Goal: Use online tool/utility: Utilize a website feature to perform a specific function

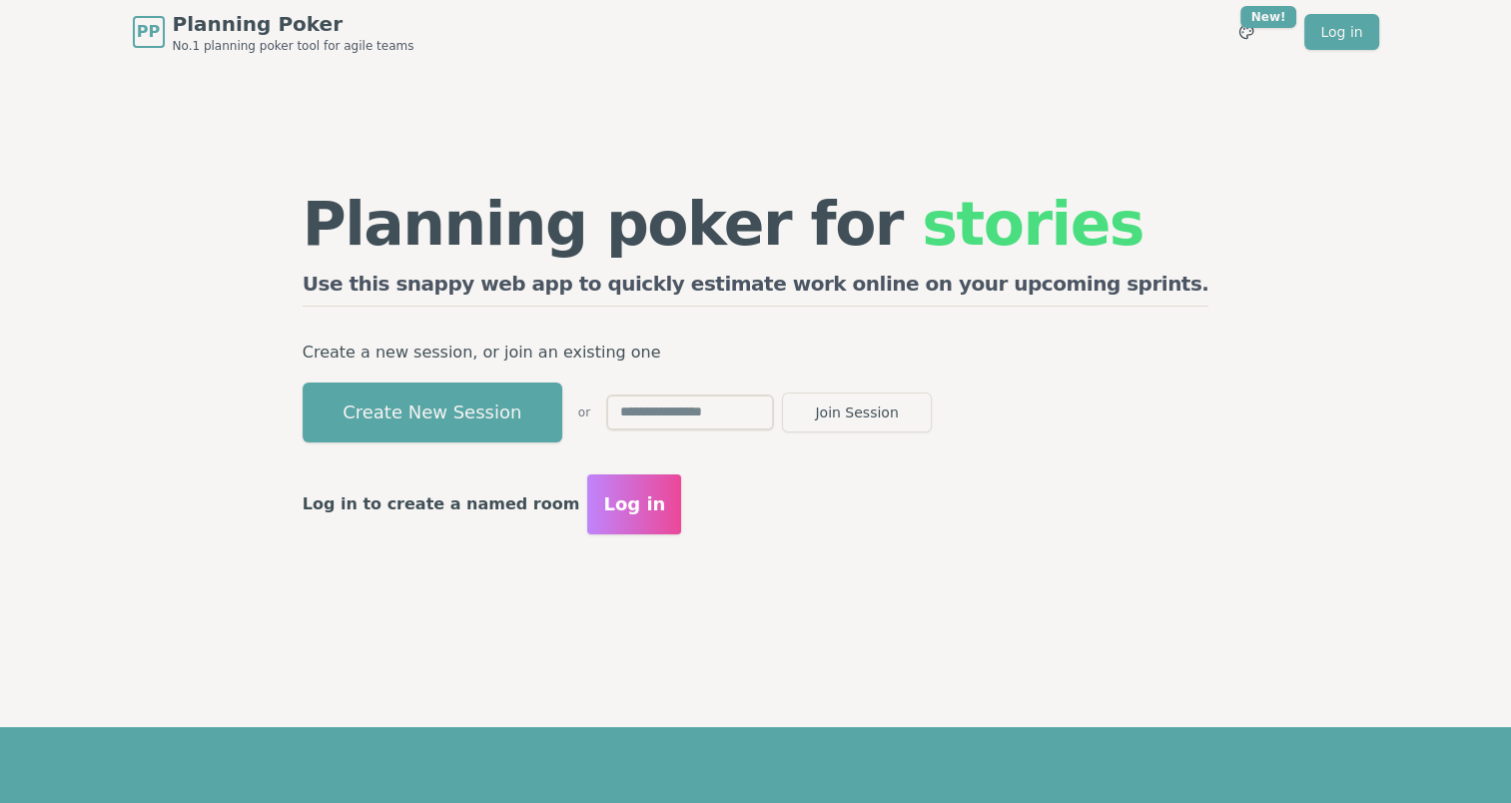
drag, startPoint x: 526, startPoint y: 423, endPoint x: 268, endPoint y: 419, distance: 258.7
click at [268, 419] on div "Planning poker for stories Use this snappy web app to quickly estimate work onl…" at bounding box center [756, 363] width 1278 height 599
click at [562, 411] on button "Create New Session" at bounding box center [433, 413] width 260 height 60
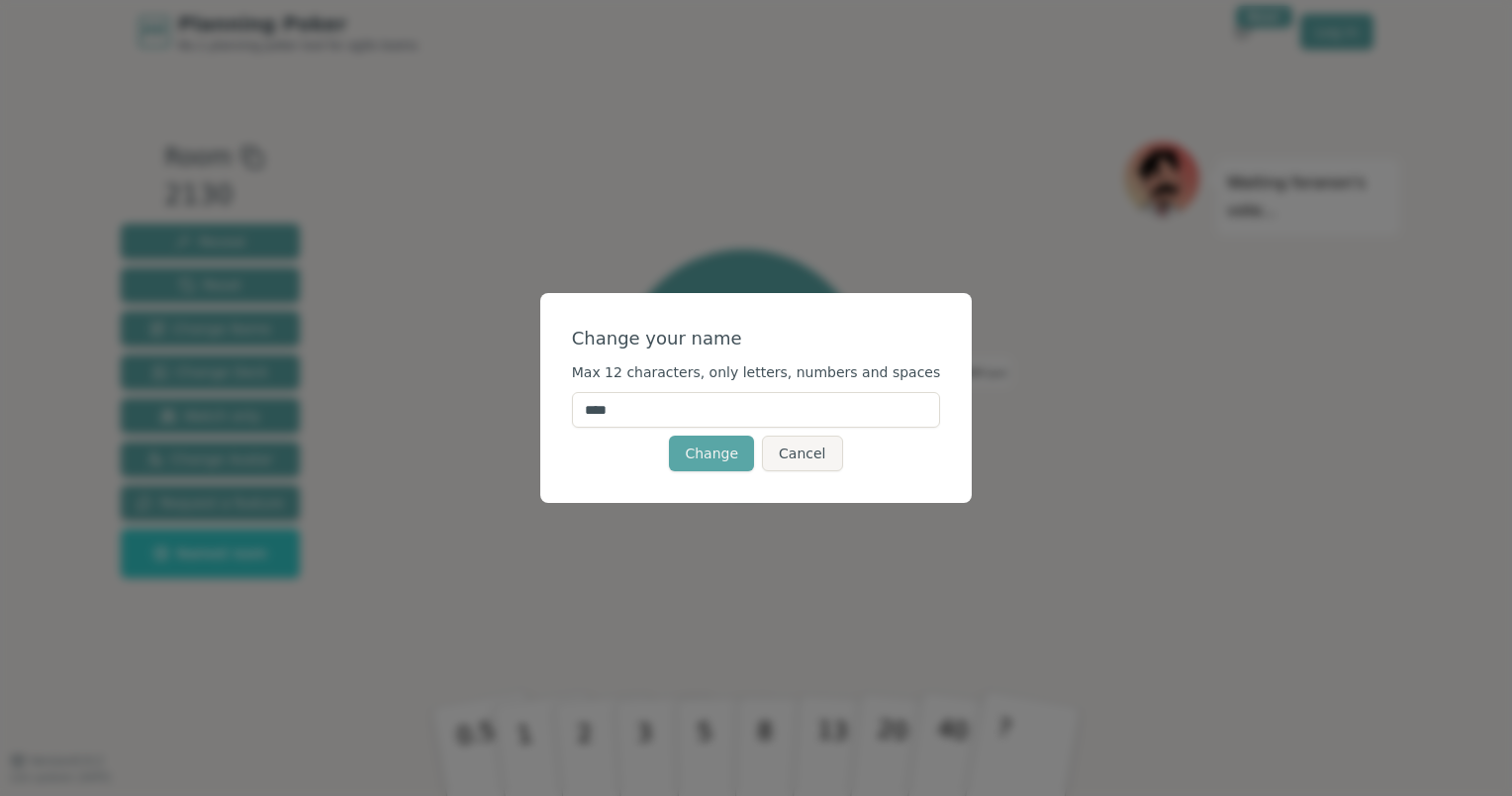
drag, startPoint x: 668, startPoint y: 414, endPoint x: 562, endPoint y: 407, distance: 106.2
click at [562, 407] on div "Change your name Max 12 characters, only letters, numbers and spaces **** Chang…" at bounding box center [756, 398] width 1512 height 796
click at [578, 171] on div "Change your name Max 12 characters, only letters, numbers and spaces **** Chang…" at bounding box center [756, 398] width 1512 height 796
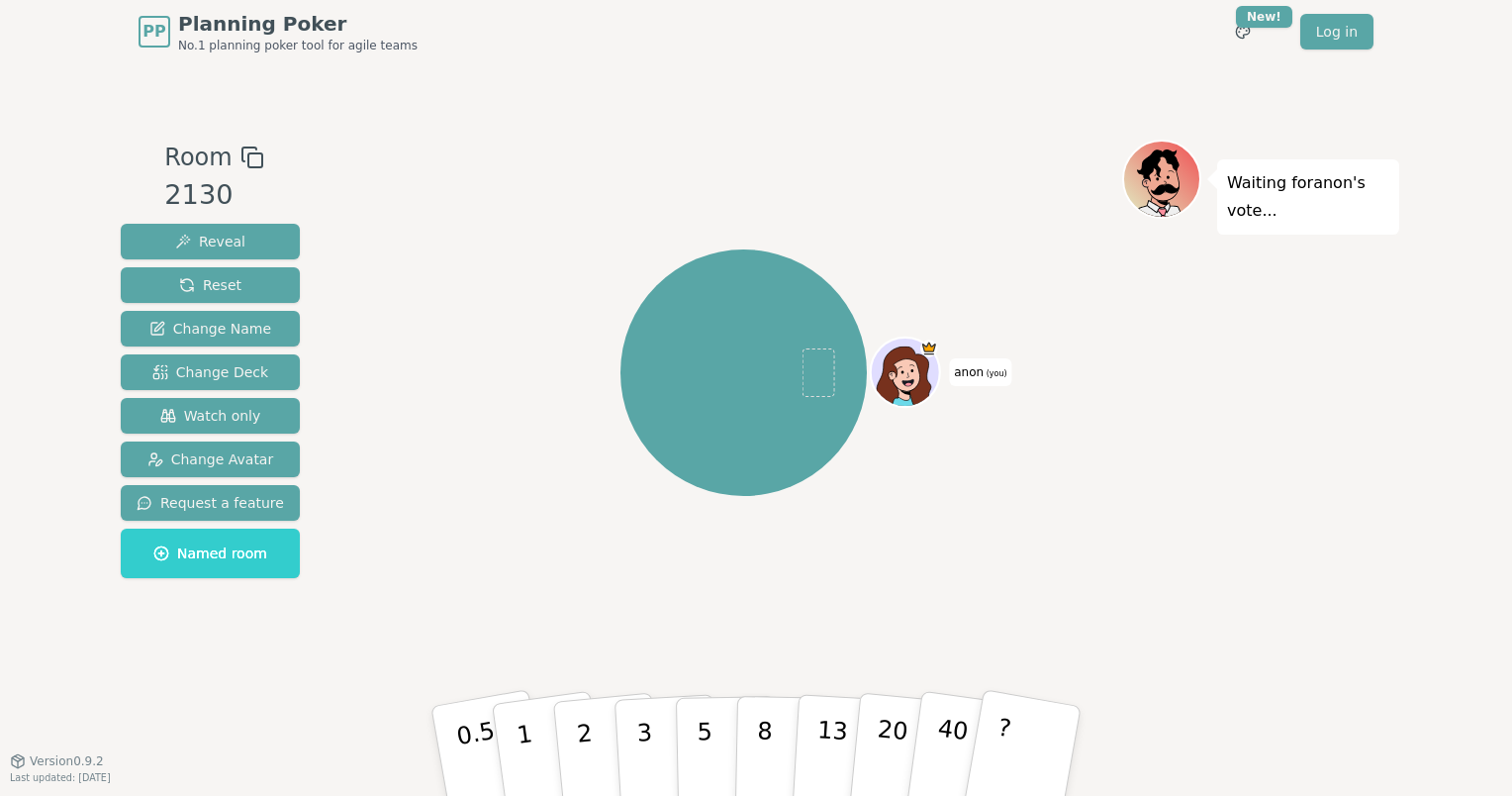
click at [984, 370] on span "(you)" at bounding box center [996, 374] width 24 height 9
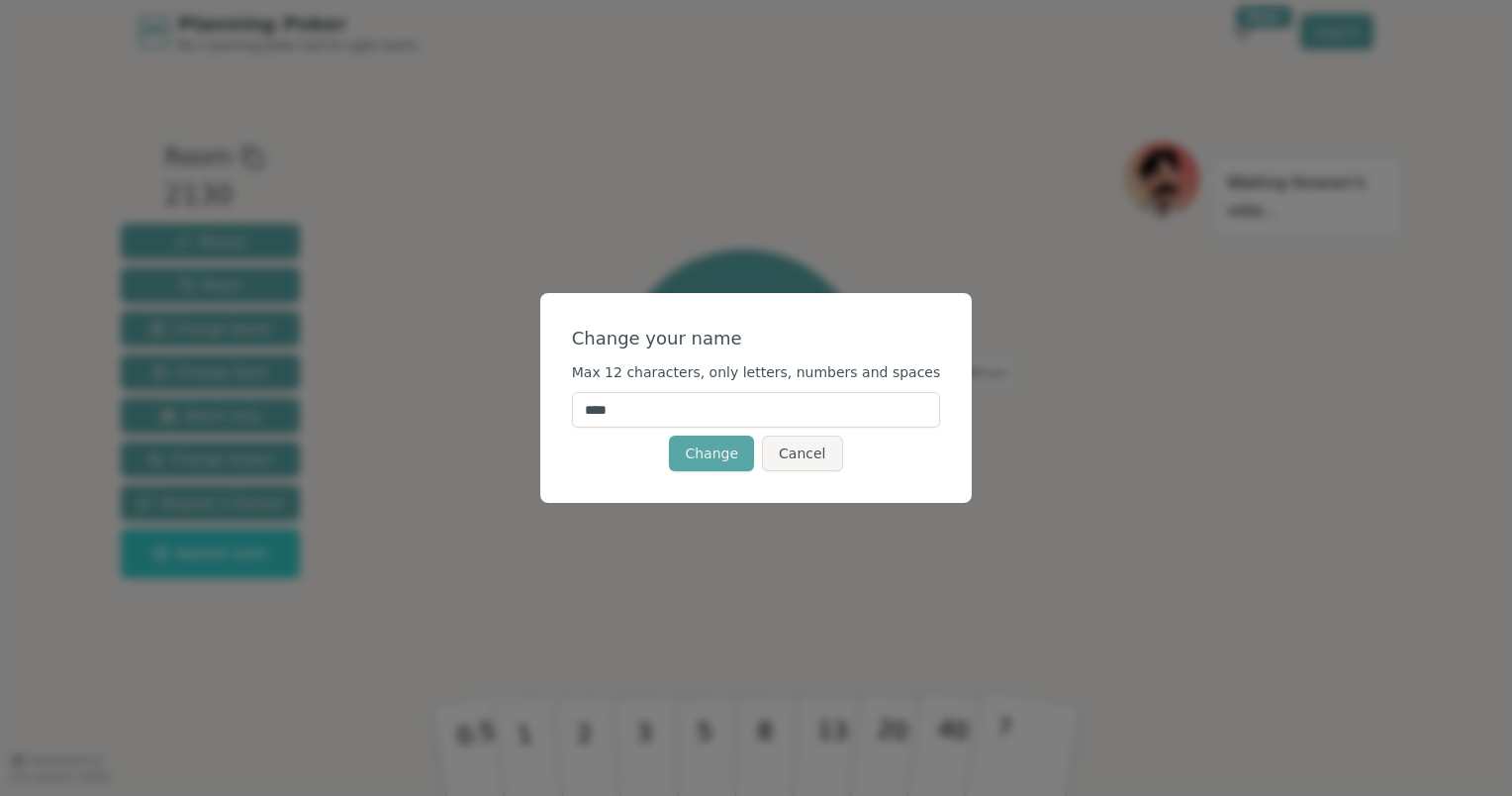
drag, startPoint x: 717, startPoint y: 412, endPoint x: 522, endPoint y: 399, distance: 195.4
click at [522, 399] on div "Change your name Max 12 characters, only letters, numbers and spaces **** Chang…" at bounding box center [756, 398] width 1512 height 796
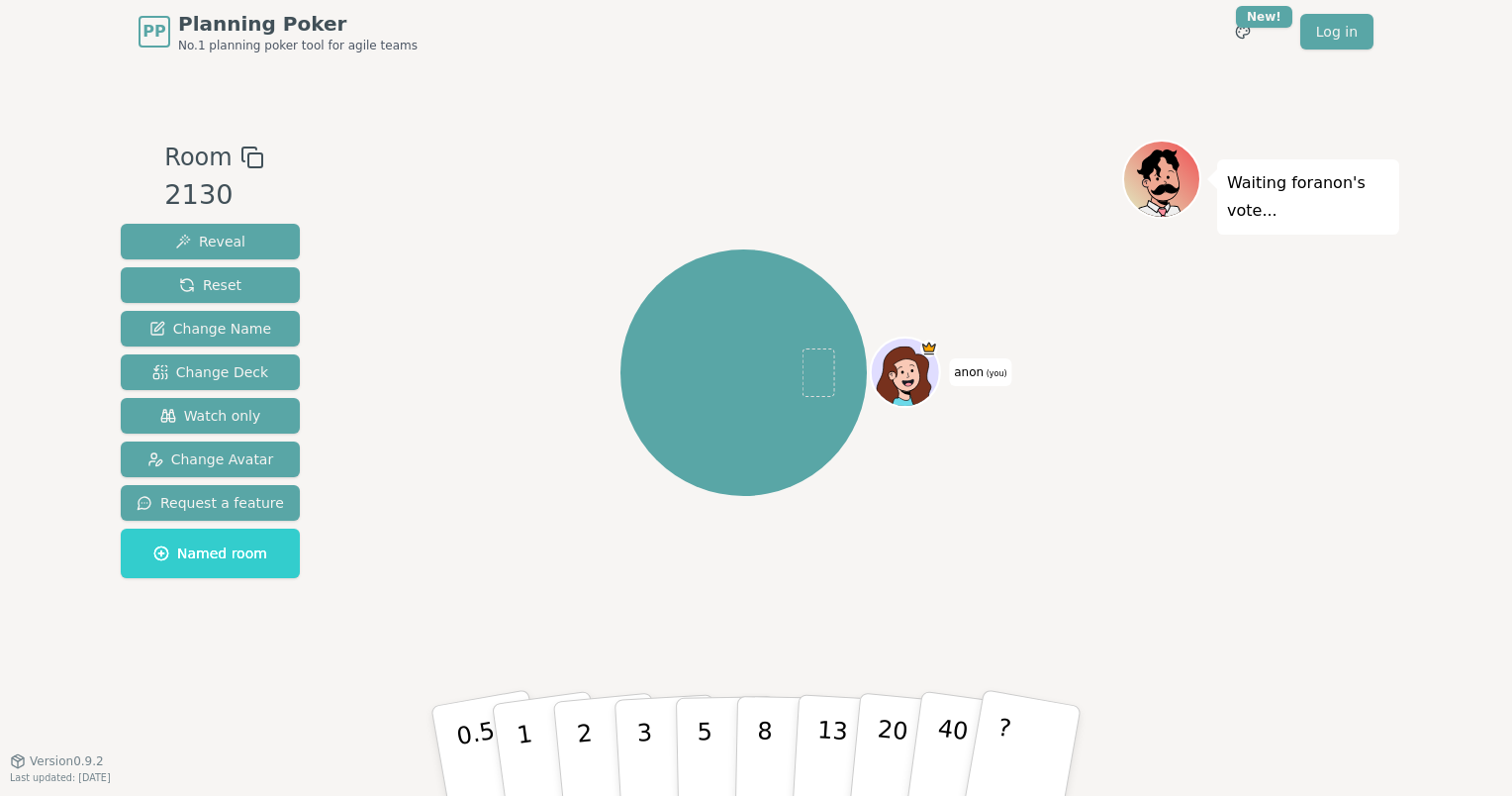
click at [889, 357] on icon at bounding box center [904, 378] width 55 height 59
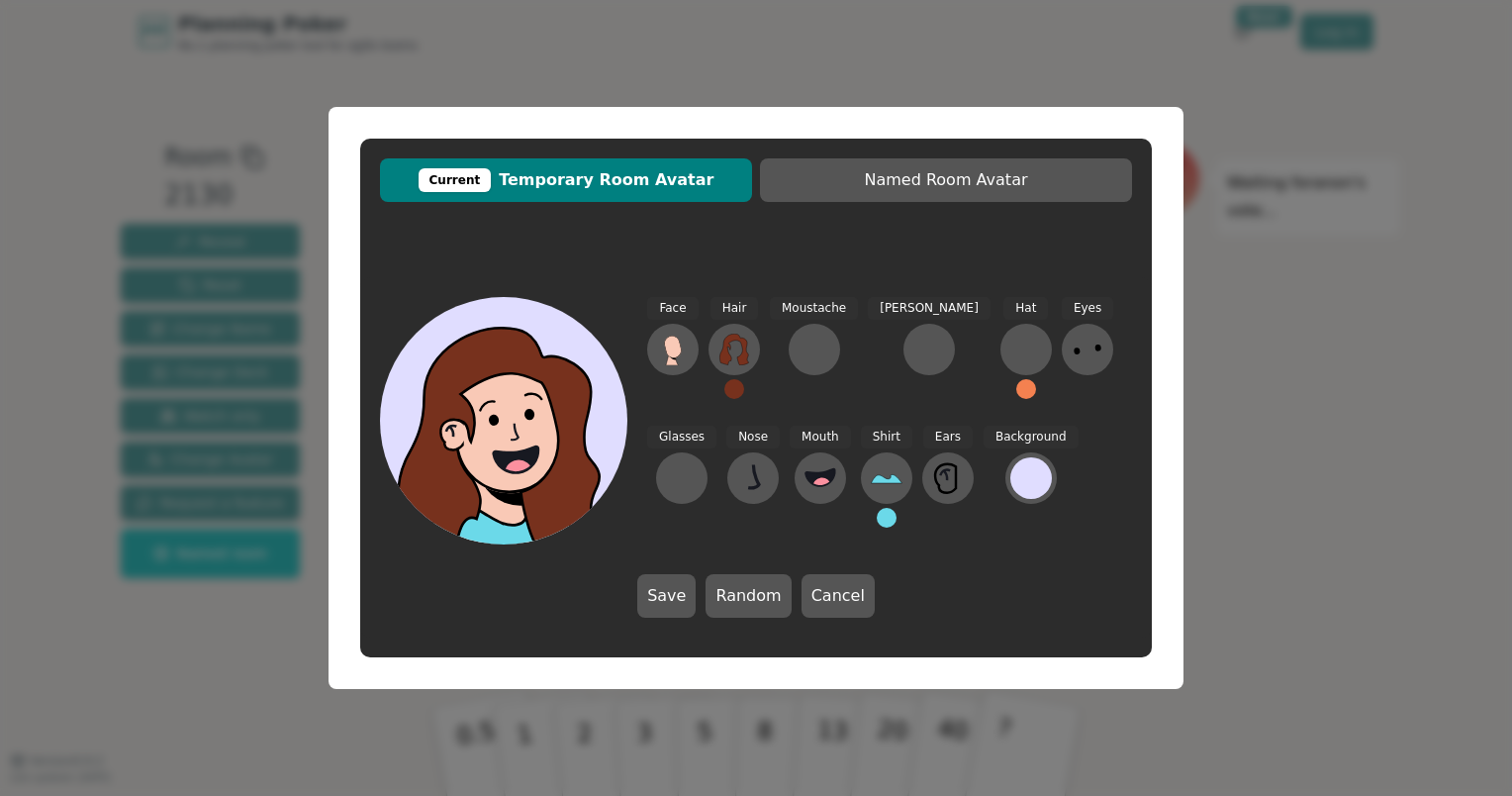
click at [1272, 353] on div "Current Temporary Room Avatar Named Room Avatar Face Hair Moustache [PERSON_NAM…" at bounding box center [756, 398] width 1512 height 796
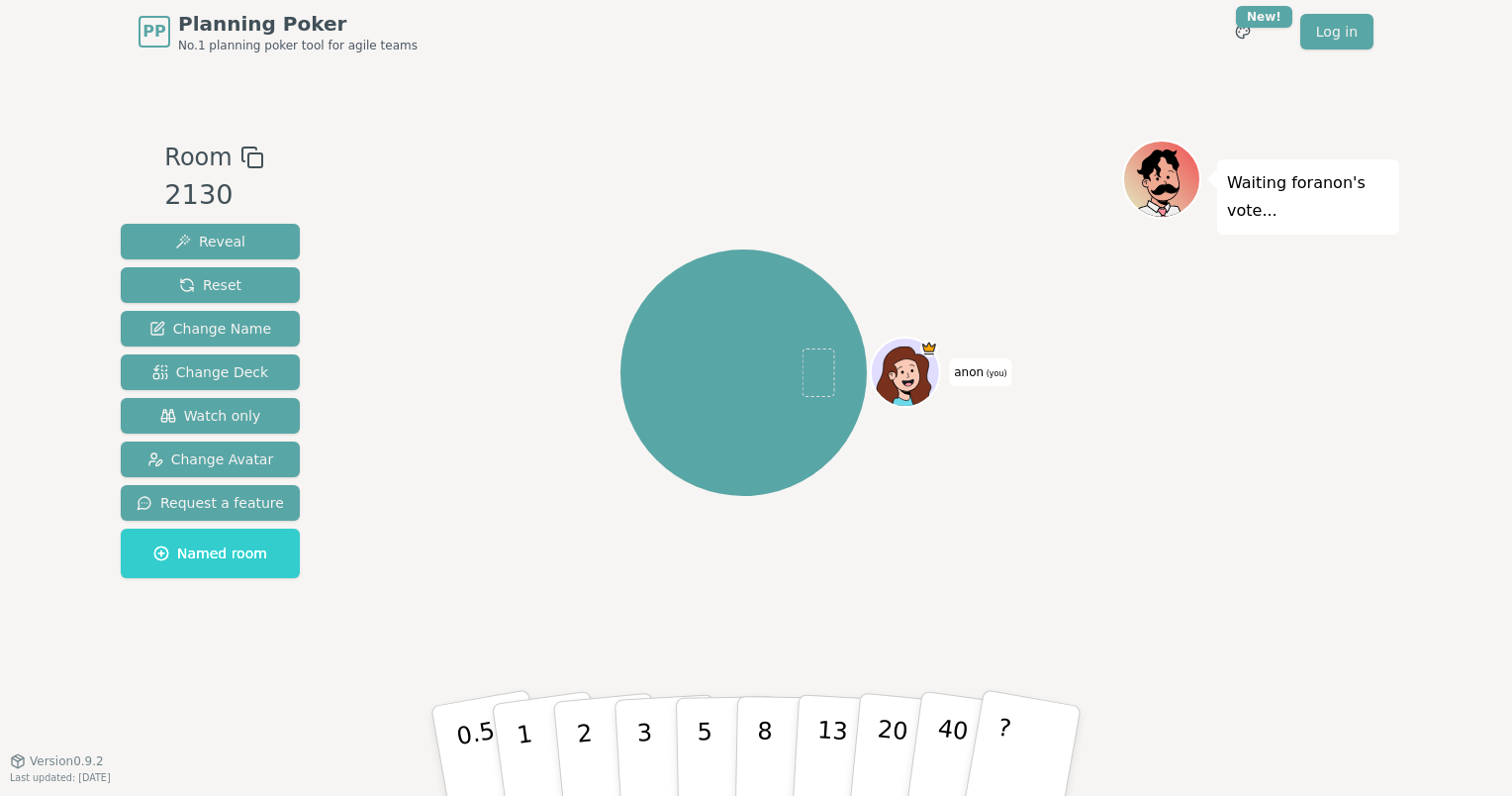
click at [980, 380] on span "anon (you)" at bounding box center [980, 373] width 62 height 28
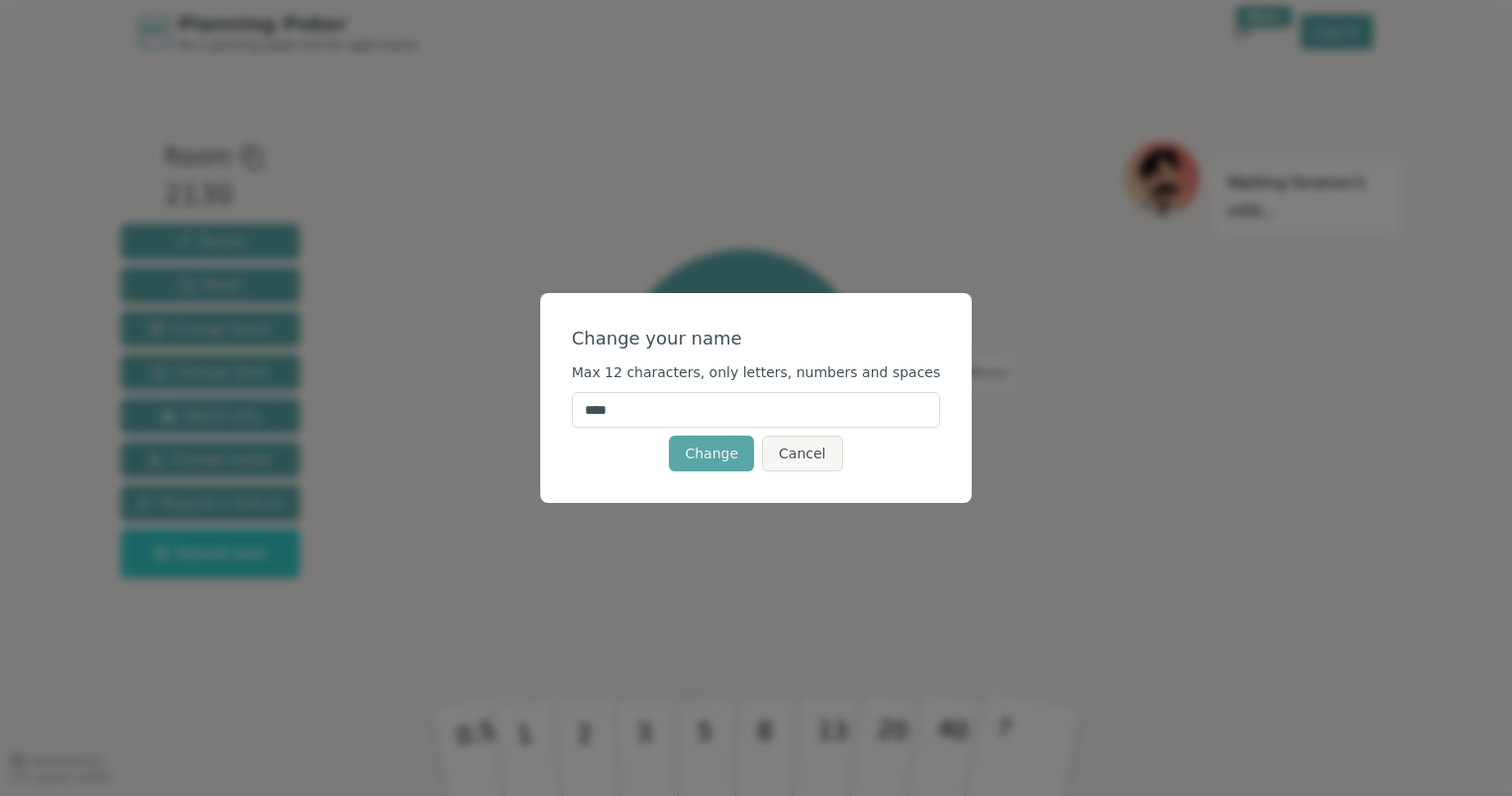
click at [718, 418] on input "****" at bounding box center [756, 410] width 370 height 36
type input "*"
type input "****"
click at [701, 451] on button "Change" at bounding box center [711, 453] width 85 height 36
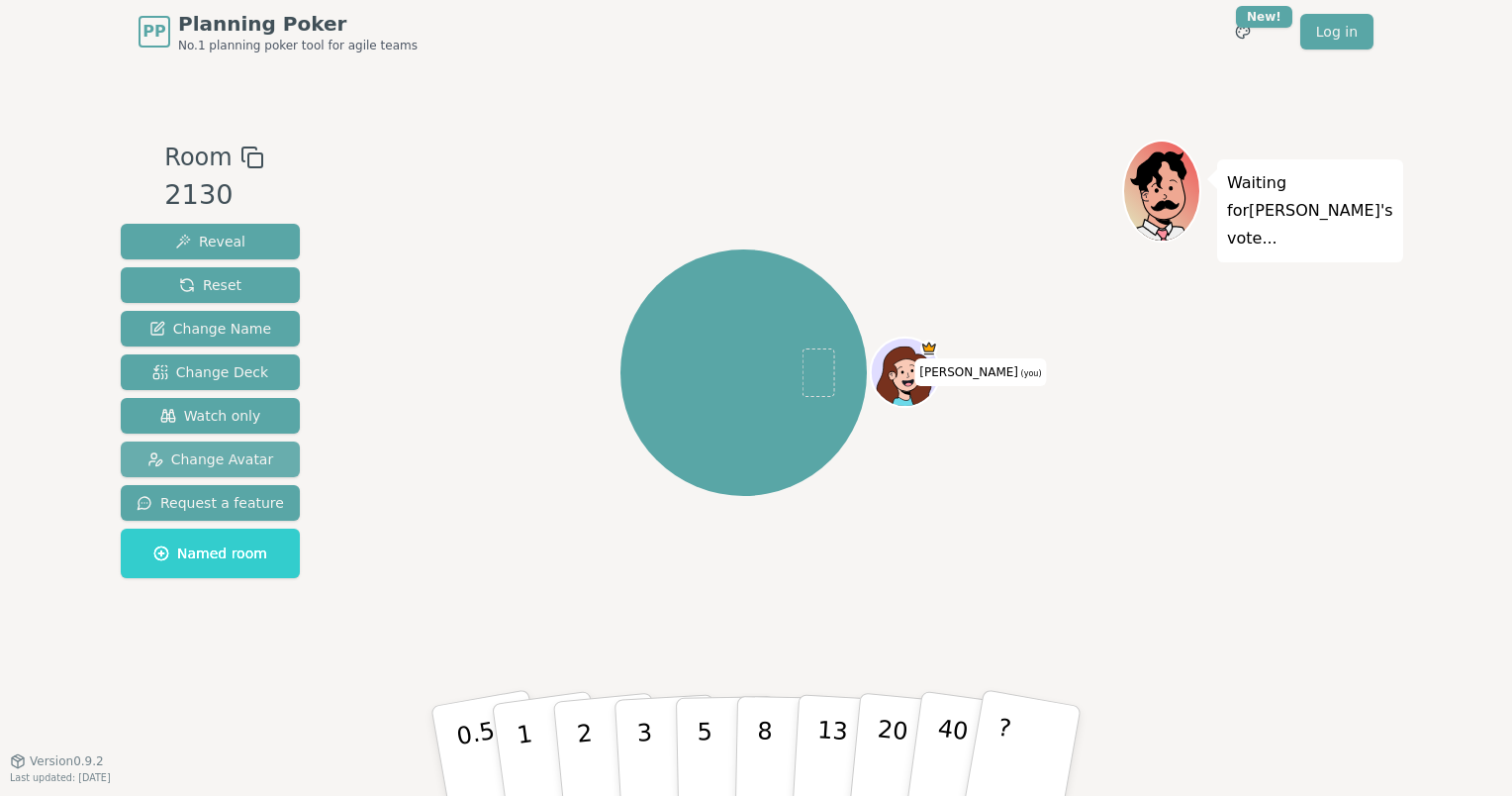
click at [200, 457] on span "Change Avatar" at bounding box center [211, 459] width 127 height 20
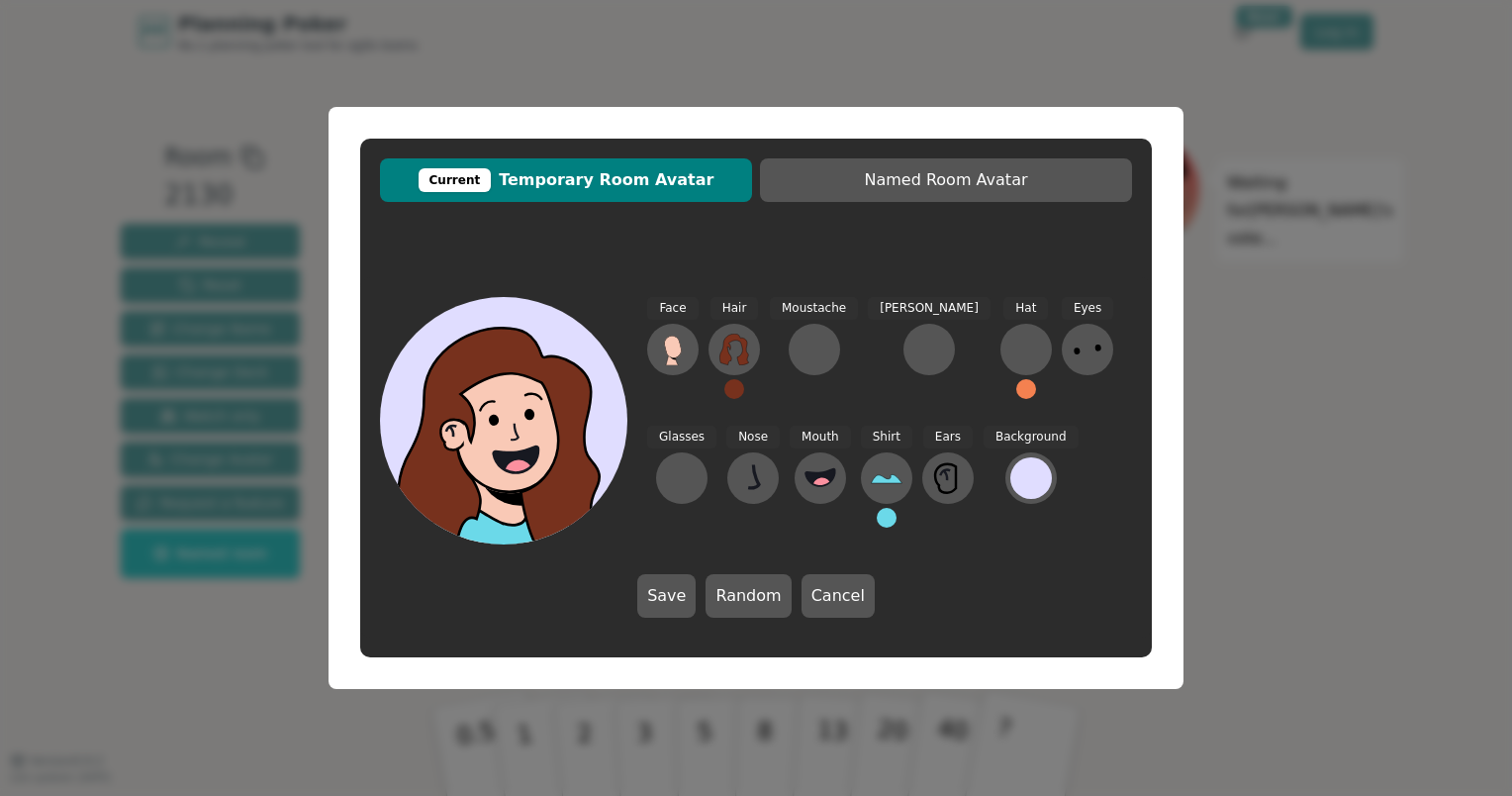
click at [585, 408] on icon at bounding box center [512, 417] width 248 height 27
click at [732, 341] on icon at bounding box center [734, 350] width 32 height 32
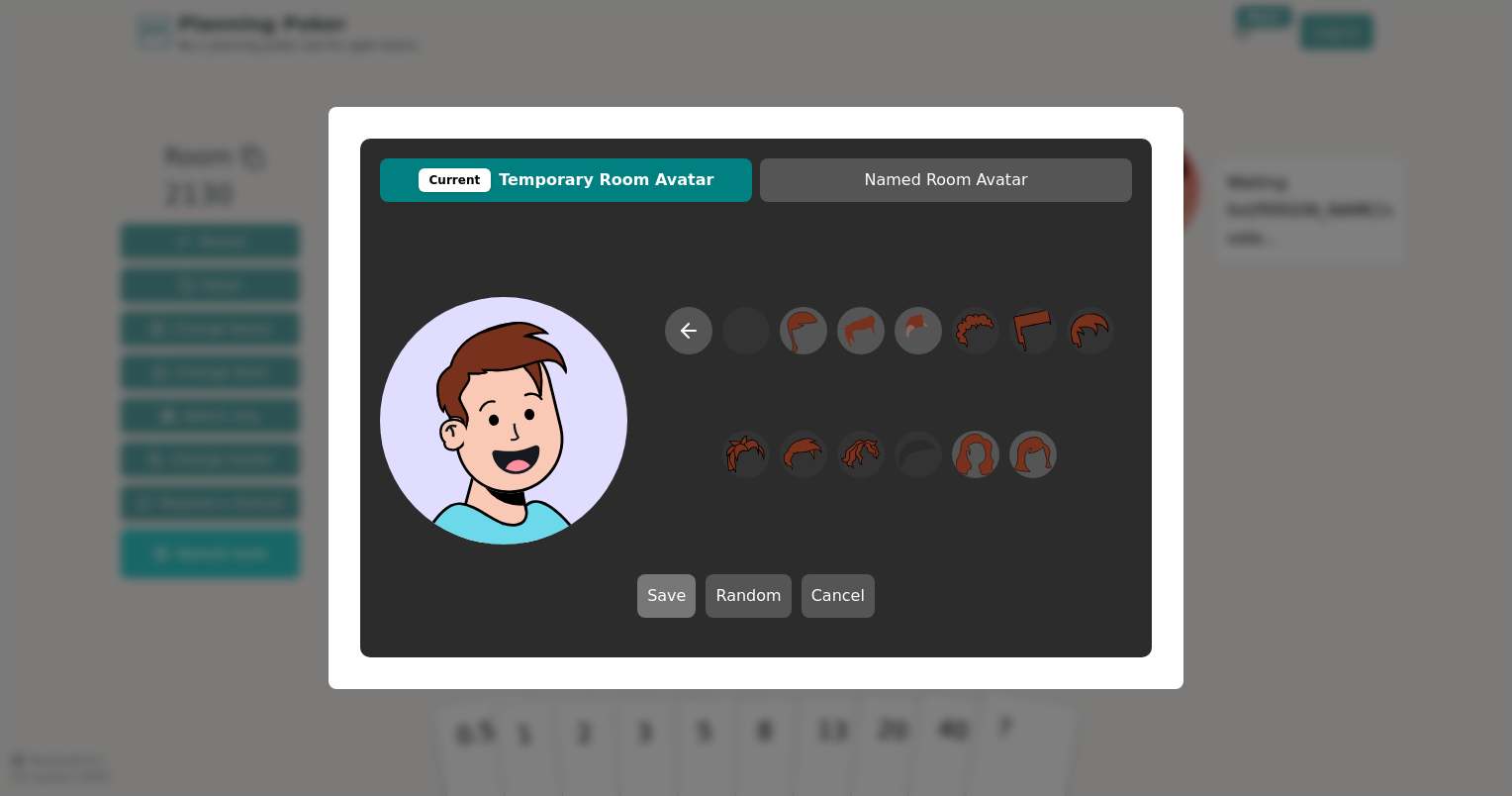
click at [677, 594] on button "Save" at bounding box center [666, 596] width 58 height 44
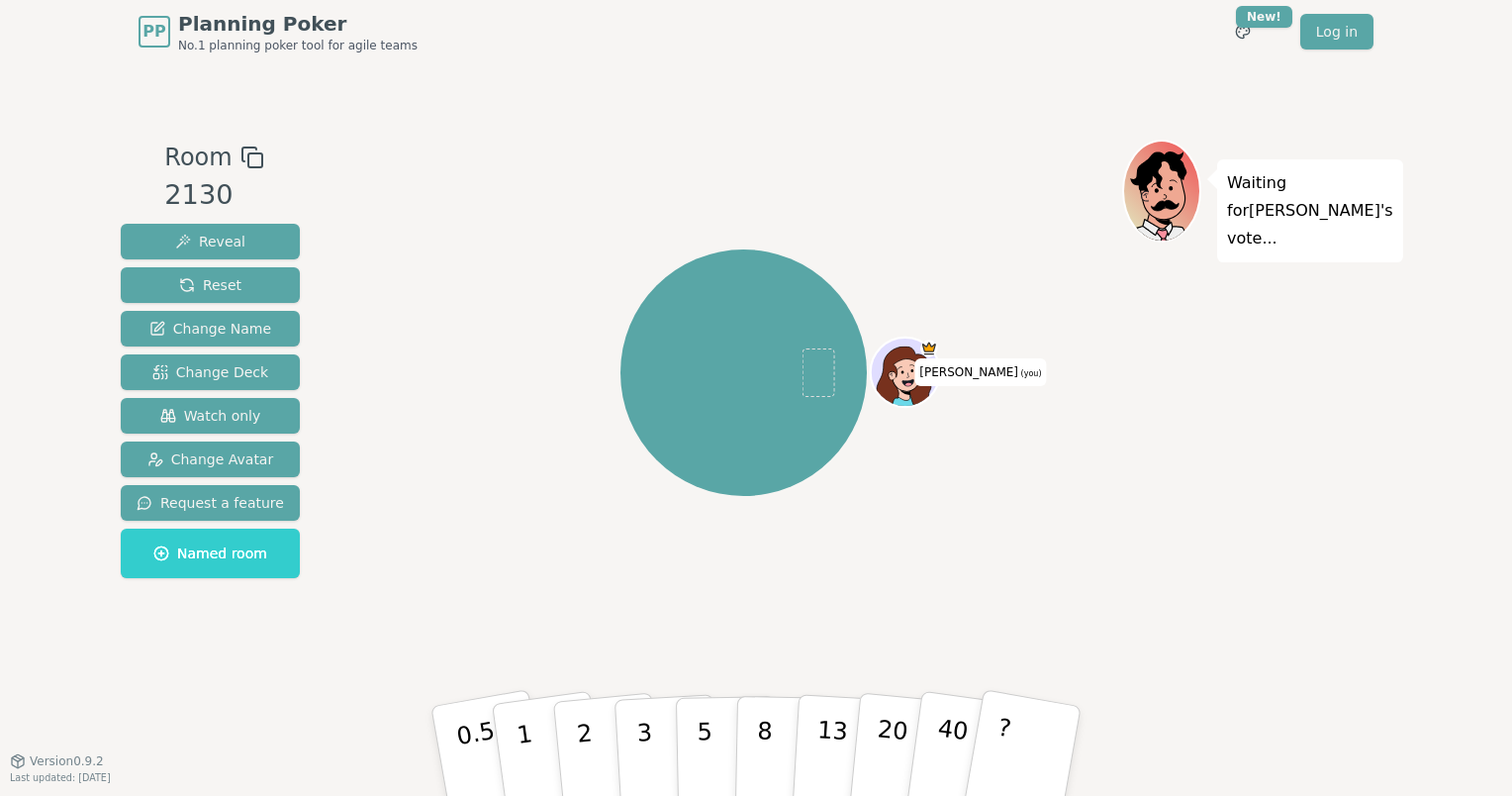
click at [907, 374] on icon at bounding box center [908, 377] width 7 height 6
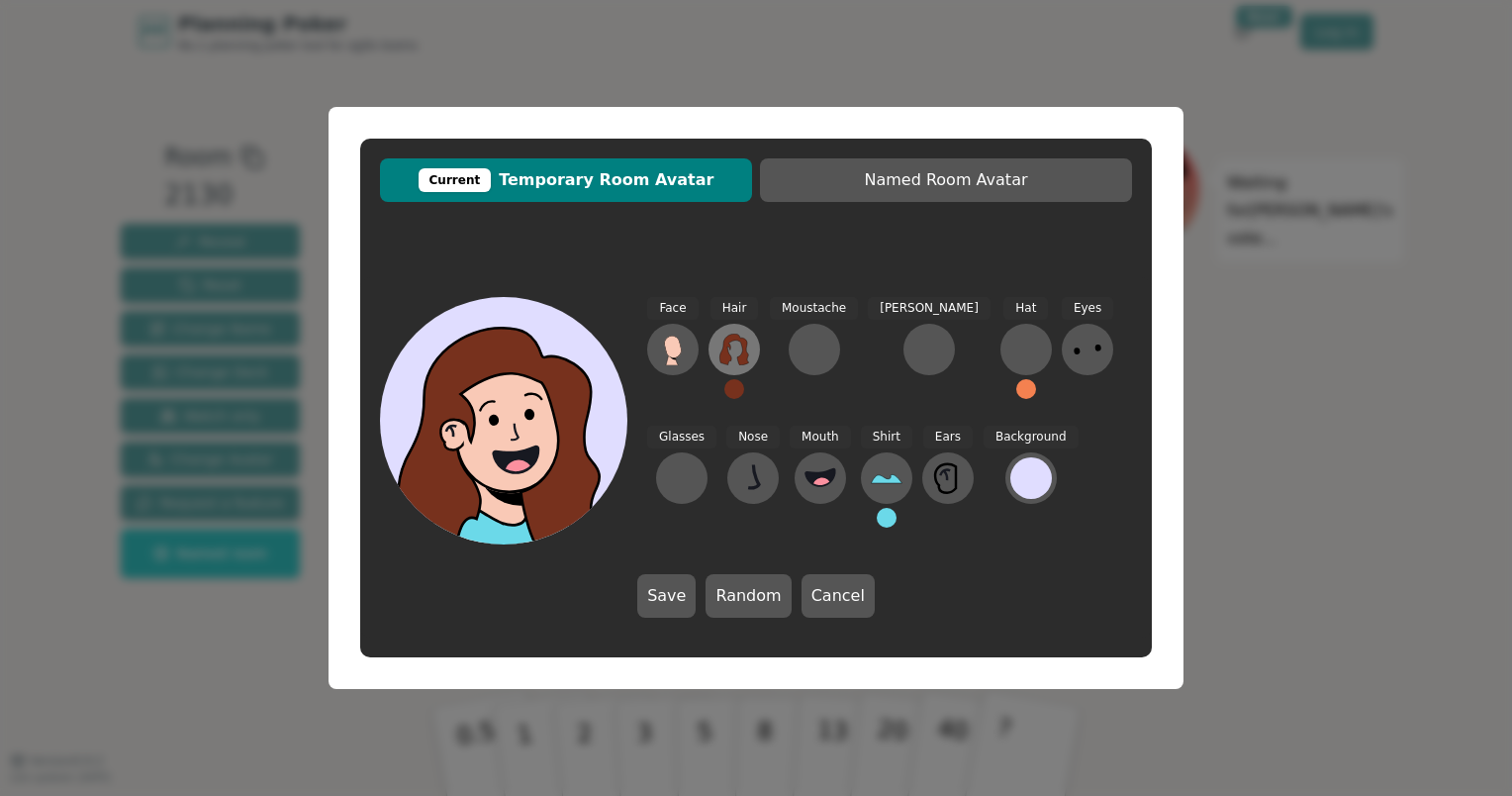
click at [741, 355] on icon at bounding box center [733, 350] width 29 height 32
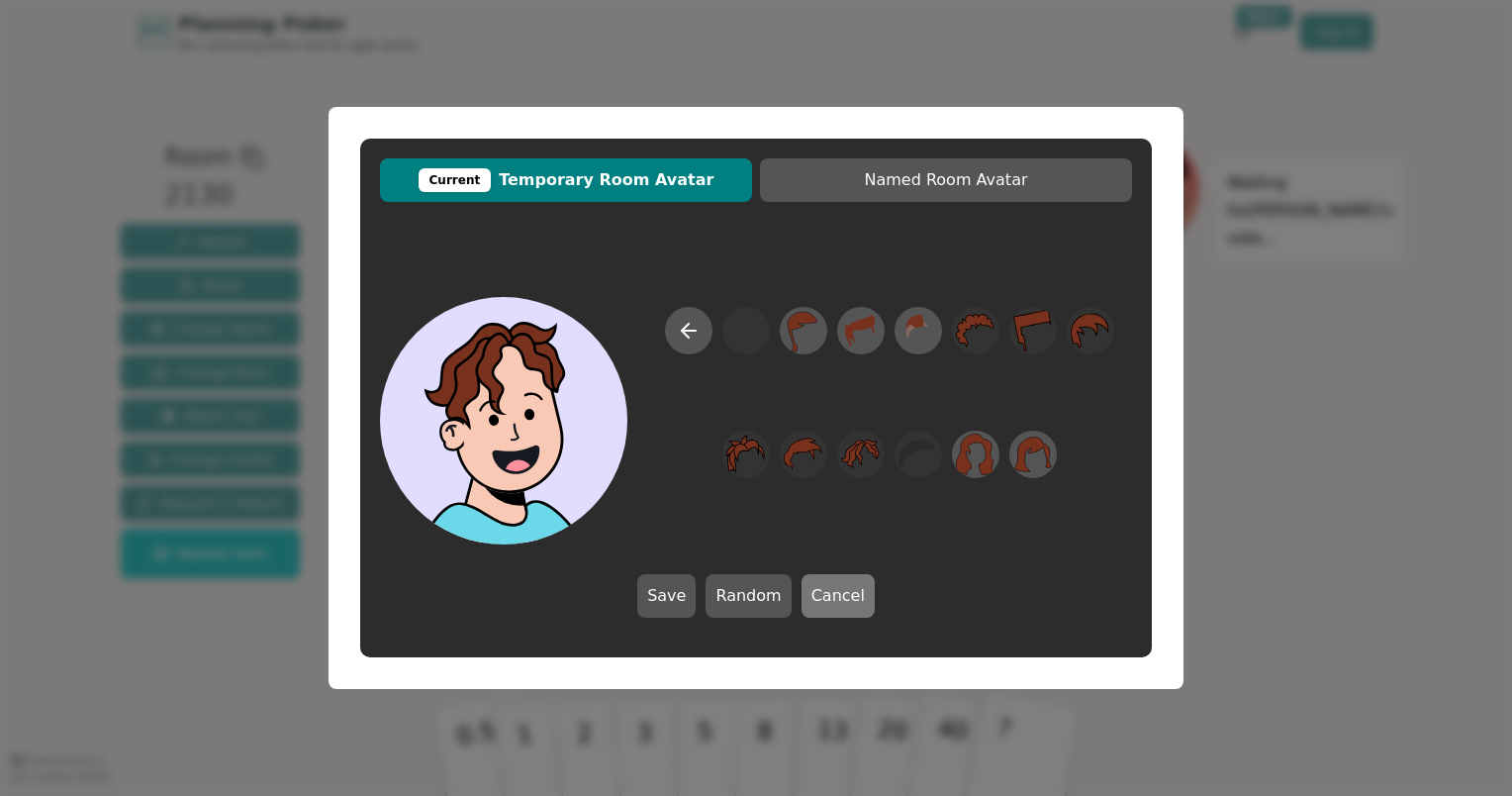
click at [842, 586] on button "Cancel" at bounding box center [838, 596] width 73 height 44
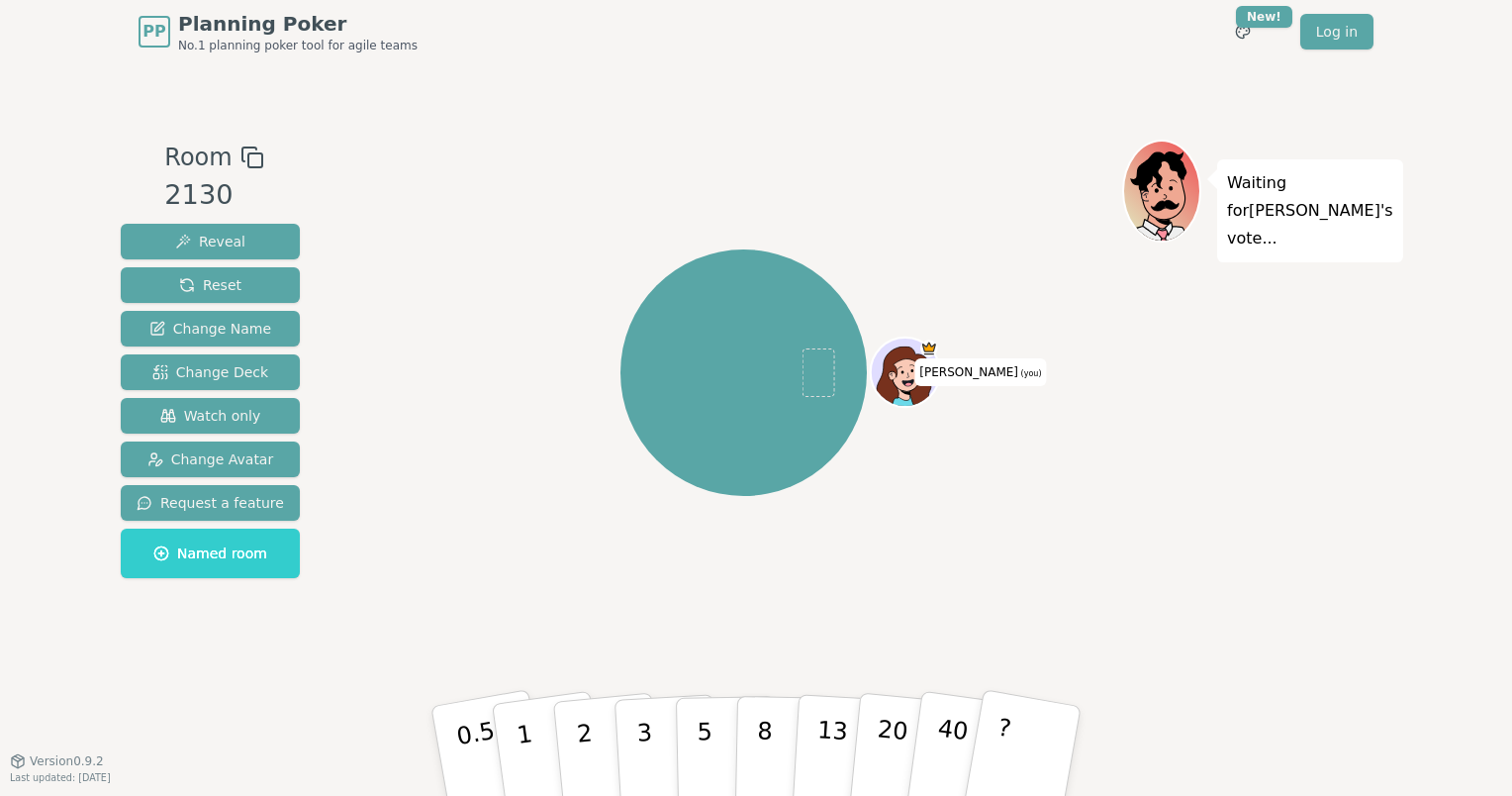
click at [243, 159] on icon at bounding box center [253, 158] width 24 height 24
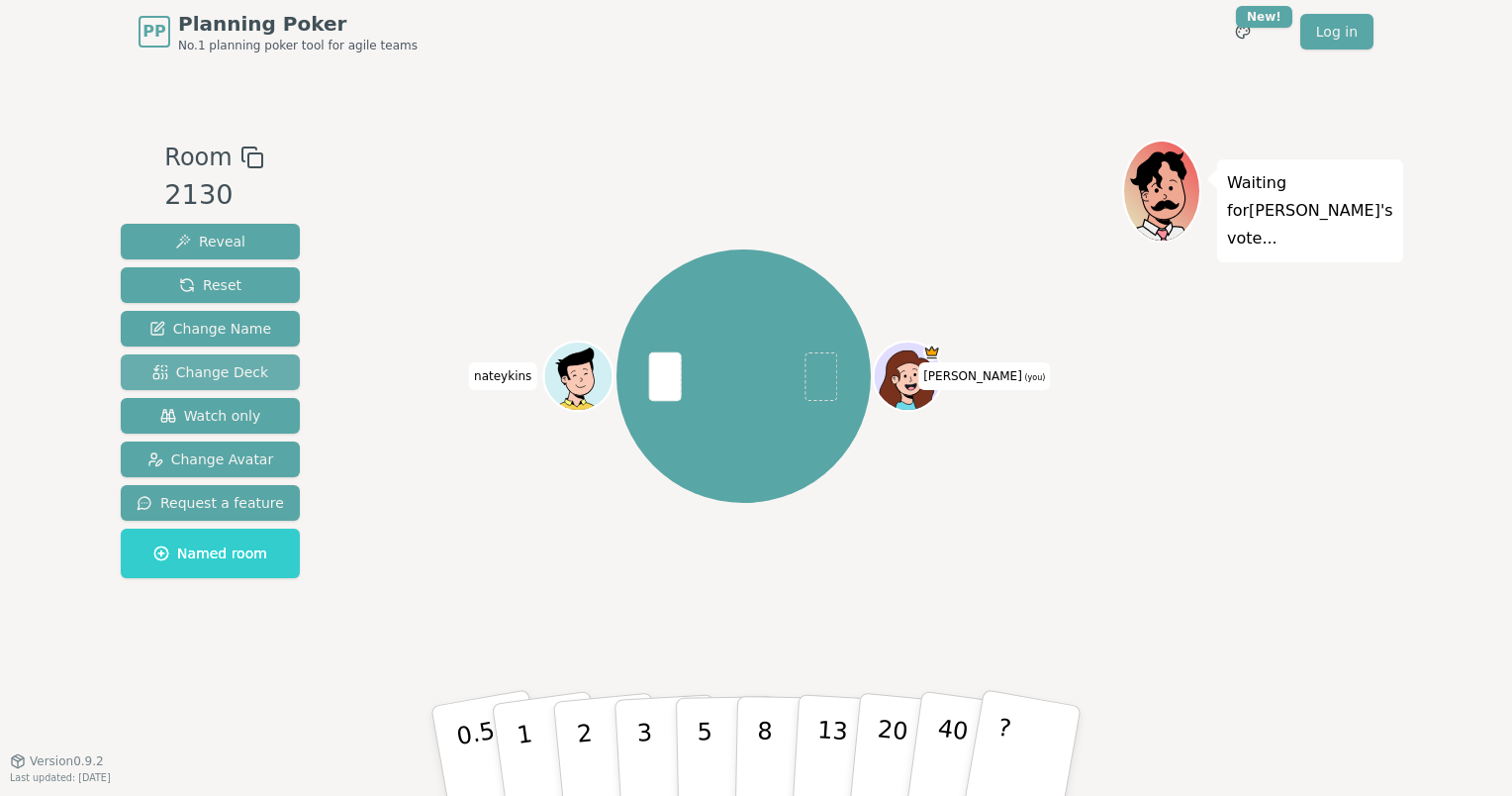
click at [223, 365] on span "Change Deck" at bounding box center [210, 373] width 116 height 20
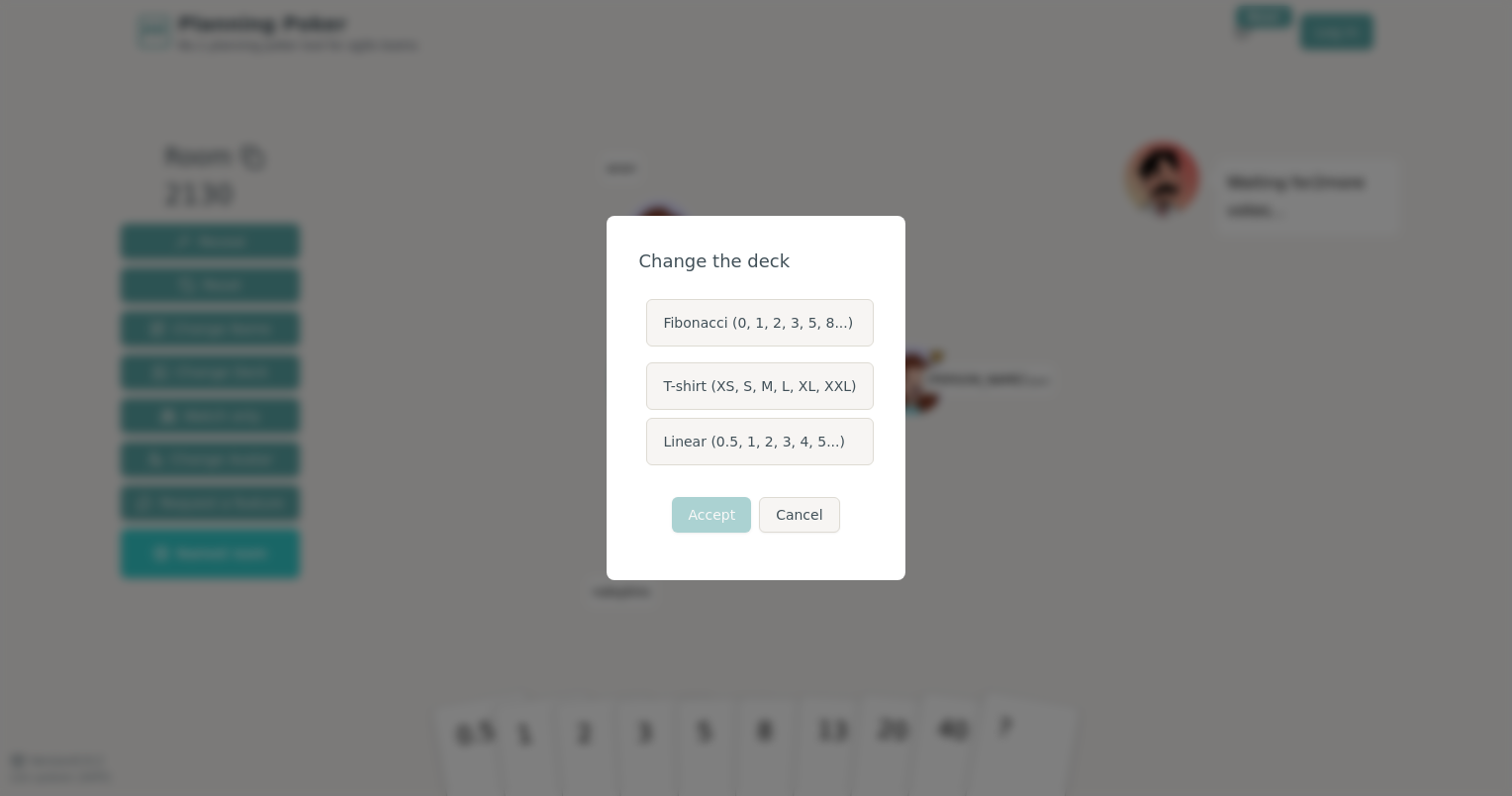
click at [741, 333] on label "Fibonacci (0, 1, 2, 3, 5, 8...)" at bounding box center [759, 323] width 227 height 48
click at [653, 331] on button "Fibonacci (0, 1, 2, 3, 5, 8...)" at bounding box center [645, 323] width 16 height 16
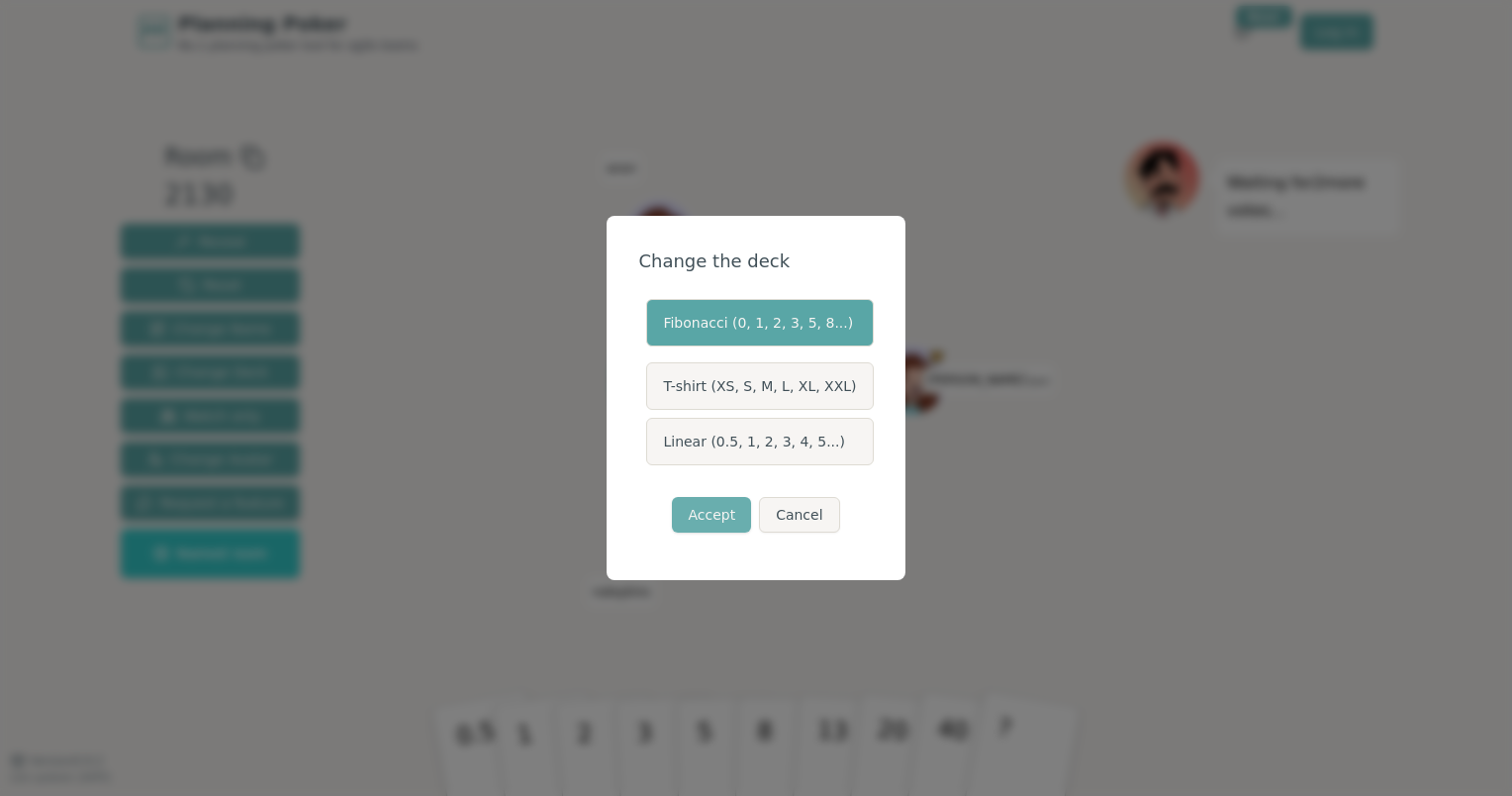
click at [716, 514] on button "Accept" at bounding box center [711, 514] width 79 height 36
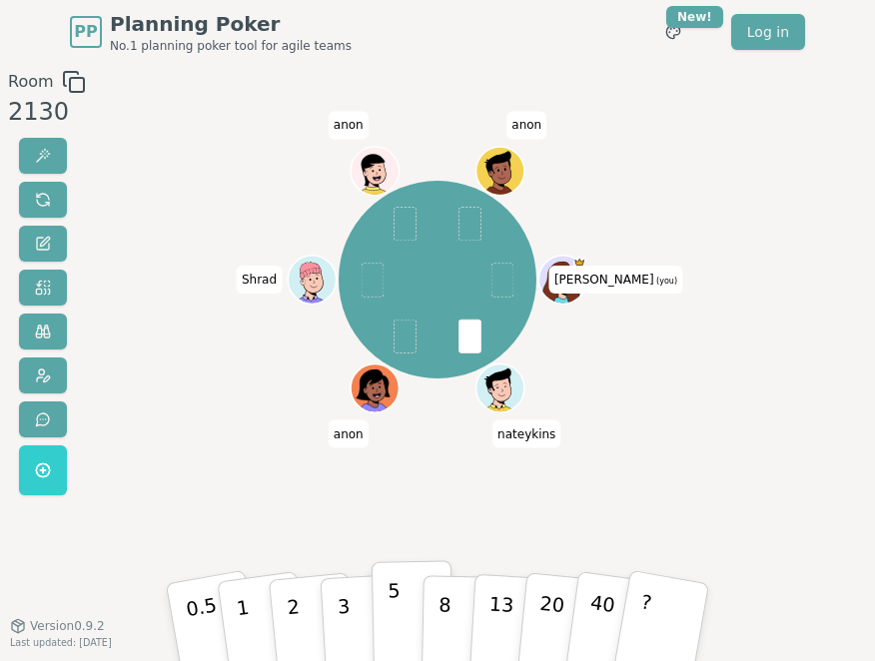
click at [400, 613] on button "5" at bounding box center [413, 621] width 82 height 122
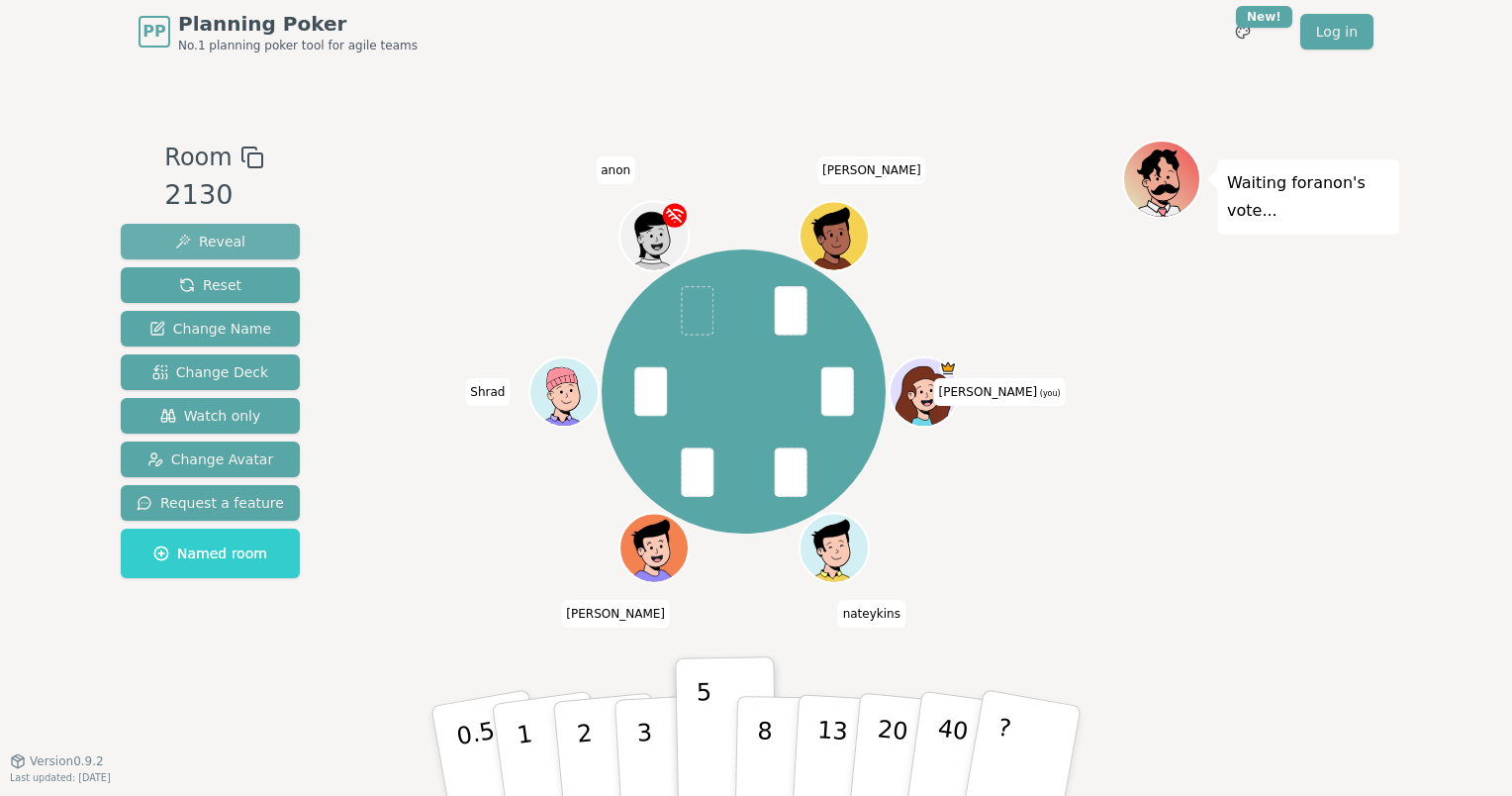
click at [241, 234] on button "Reveal" at bounding box center [210, 242] width 179 height 36
